Goal: Information Seeking & Learning: Learn about a topic

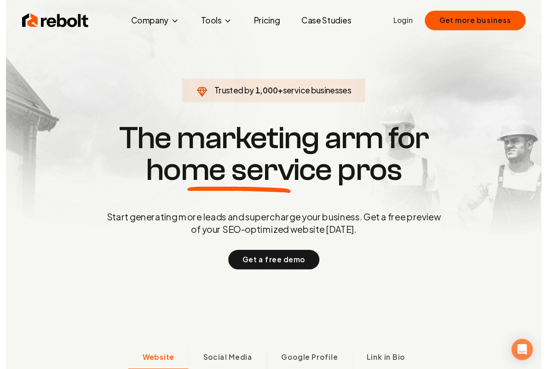
scroll to position [3, 0]
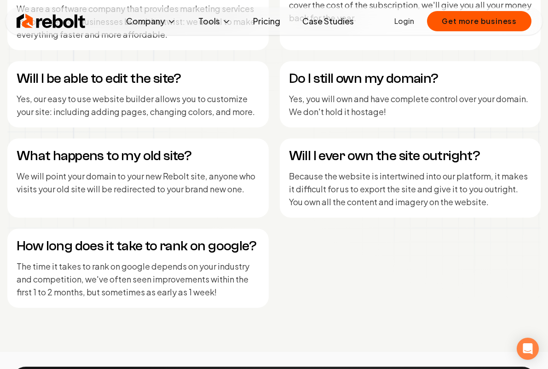
scroll to position [3690, 0]
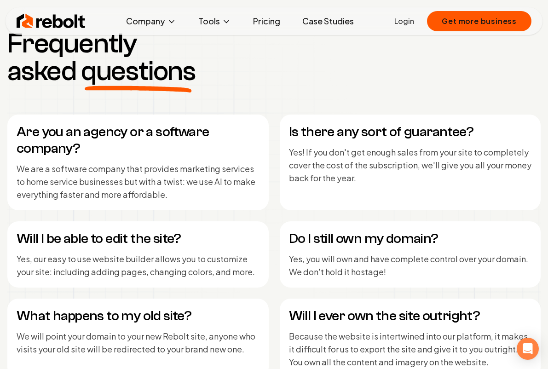
drag, startPoint x: 19, startPoint y: 132, endPoint x: 53, endPoint y: 149, distance: 38.3
click at [19, 132] on h4 "Are you an agency or a software company?" at bounding box center [138, 140] width 243 height 33
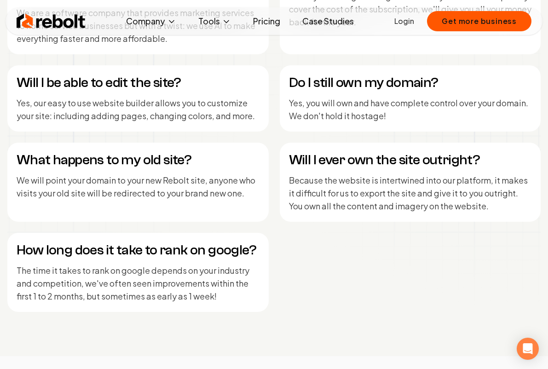
scroll to position [3871, 0]
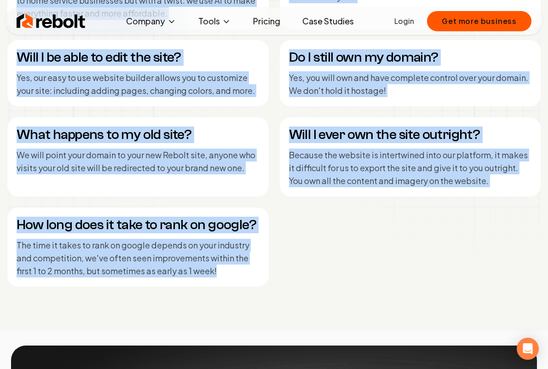
click at [224, 274] on p "The time it takes to rank on google depends on your industry and competition, w…" at bounding box center [138, 258] width 243 height 39
copy div "Are you an agency or a software company? We are a software company that provide…"
click at [312, 252] on div "Are you an agency or a software company? We are a software company that provide…" at bounding box center [273, 109] width 533 height 353
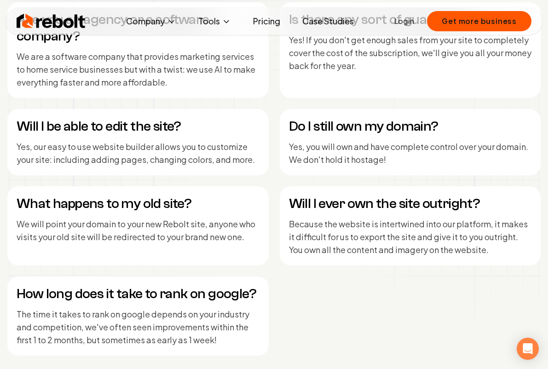
scroll to position [3799, 0]
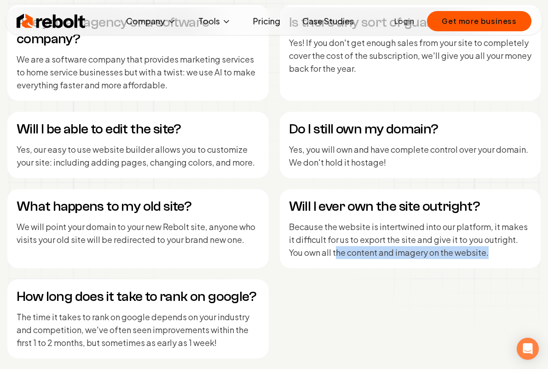
drag, startPoint x: 334, startPoint y: 254, endPoint x: 488, endPoint y: 254, distance: 153.7
click at [488, 254] on p "Because the website is intertwined into our platform, it makes it difficult for…" at bounding box center [410, 239] width 243 height 39
click at [461, 294] on div "Are you an agency or a software company? We are a software company that provide…" at bounding box center [273, 181] width 533 height 353
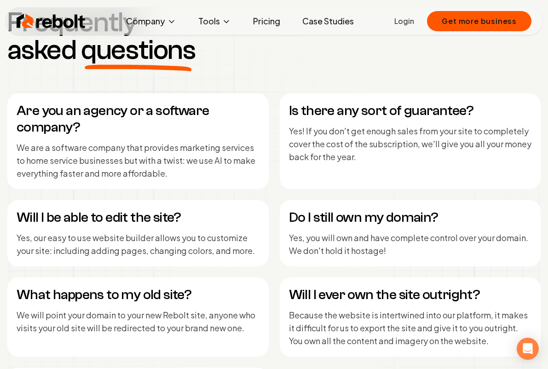
scroll to position [3709, 0]
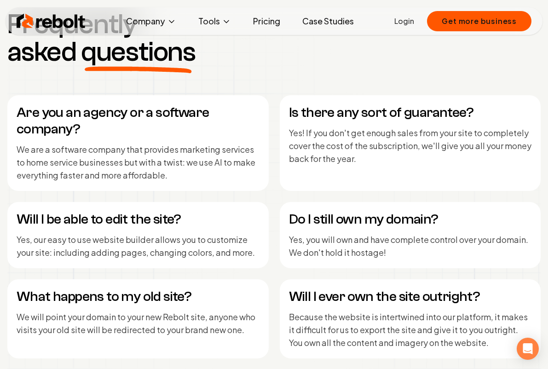
click at [428, 188] on div "Is there any sort of guarantee? Yes! If you don't get enough sales from your si…" at bounding box center [410, 143] width 261 height 96
